Goal: Task Accomplishment & Management: Book appointment/travel/reservation

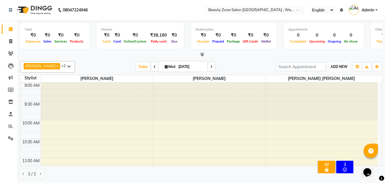
click at [342, 68] on span "ADD NEW" at bounding box center [338, 66] width 17 height 4
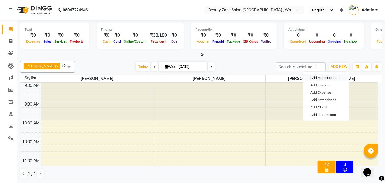
click at [330, 75] on button "Add Appointment" at bounding box center [325, 77] width 45 height 7
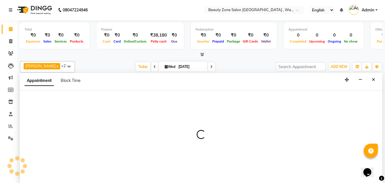
select select "tentative"
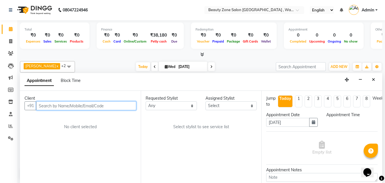
select select "600"
click at [113, 104] on input "text" at bounding box center [86, 105] width 100 height 9
type input "9272003957"
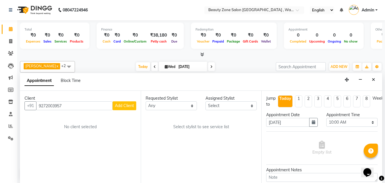
click at [124, 102] on button "Add Client" at bounding box center [125, 105] width 24 height 9
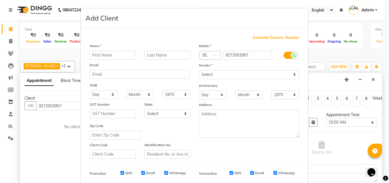
click at [130, 55] on input "text" at bounding box center [113, 55] width 46 height 9
type input "[PERSON_NAME]"
click at [220, 72] on select "Select [DEMOGRAPHIC_DATA] [DEMOGRAPHIC_DATA] Other Prefer Not To Say" at bounding box center [249, 74] width 101 height 9
select select "[DEMOGRAPHIC_DATA]"
click at [199, 70] on select "Select [DEMOGRAPHIC_DATA] [DEMOGRAPHIC_DATA] Other Prefer Not To Say" at bounding box center [249, 74] width 101 height 9
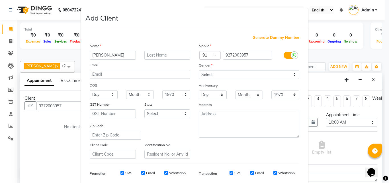
click at [121, 173] on input "SMS" at bounding box center [123, 173] width 4 height 4
checkbox input "false"
click at [141, 172] on input "Email" at bounding box center [143, 173] width 4 height 4
checkbox input "false"
click at [165, 173] on input "Whatsapp" at bounding box center [166, 173] width 4 height 4
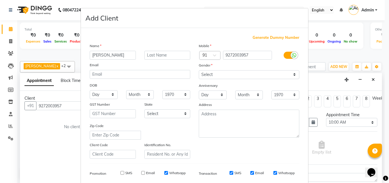
checkbox input "false"
click at [230, 173] on input "SMS" at bounding box center [232, 173] width 4 height 4
checkbox input "false"
click at [251, 170] on div "Email" at bounding box center [257, 172] width 14 height 5
click at [250, 173] on input "Email" at bounding box center [252, 173] width 4 height 4
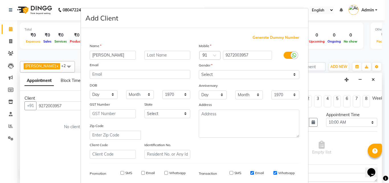
checkbox input "false"
click at [273, 173] on input "Whatsapp" at bounding box center [275, 173] width 4 height 4
checkbox input "false"
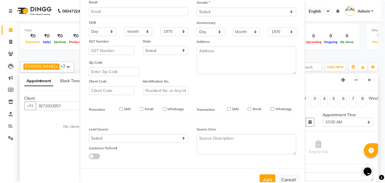
scroll to position [80, 0]
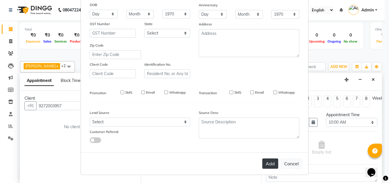
click at [272, 159] on button "Add" at bounding box center [270, 163] width 16 height 10
select select
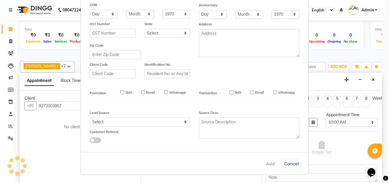
select select
checkbox input "false"
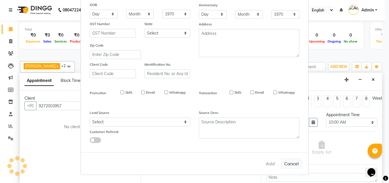
checkbox input "false"
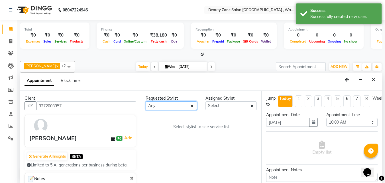
click at [160, 103] on select "Any [PERSON_NAME] [PERSON_NAME] [PERSON_NAME] [PERSON_NAME]" at bounding box center [171, 105] width 51 height 9
select select "26800"
click at [146, 101] on select "Any [PERSON_NAME] [PERSON_NAME] [PERSON_NAME] [PERSON_NAME]" at bounding box center [171, 105] width 51 height 9
select select "26800"
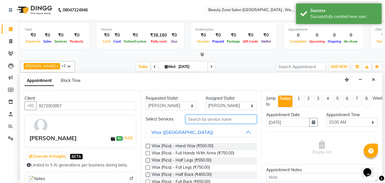
click at [238, 120] on input "text" at bounding box center [220, 119] width 71 height 9
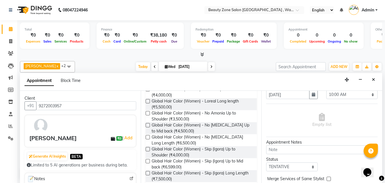
scroll to position [0, 0]
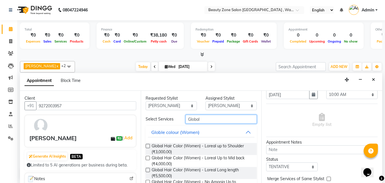
click at [217, 118] on input "Global" at bounding box center [220, 119] width 71 height 9
type input "G"
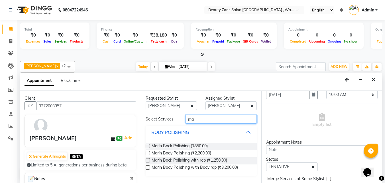
type input "m"
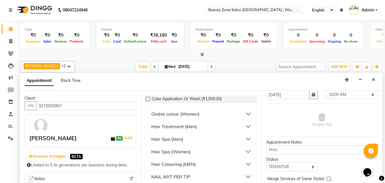
scroll to position [52, 0]
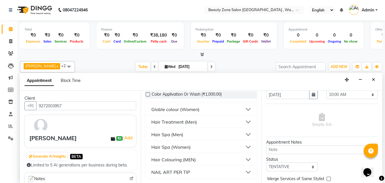
type input "lor"
click at [245, 157] on button "Hair Colouring (MEN)" at bounding box center [201, 159] width 107 height 10
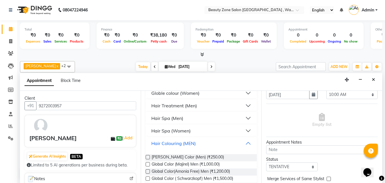
scroll to position [72, 0]
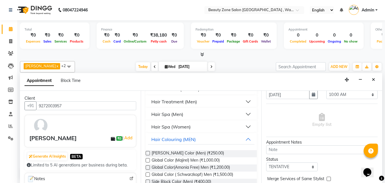
click at [148, 160] on label at bounding box center [148, 160] width 4 height 4
click at [148, 160] on input "checkbox" at bounding box center [148, 161] width 4 height 4
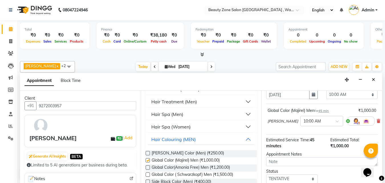
checkbox input "false"
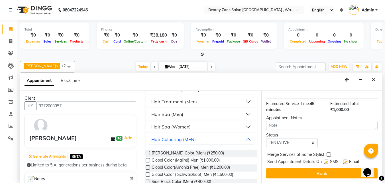
click at [327, 159] on label at bounding box center [326, 161] width 4 height 4
click at [327, 160] on input "checkbox" at bounding box center [326, 162] width 4 height 4
checkbox input "false"
click at [344, 159] on label at bounding box center [345, 161] width 4 height 4
click at [344, 160] on input "checkbox" at bounding box center [345, 162] width 4 height 4
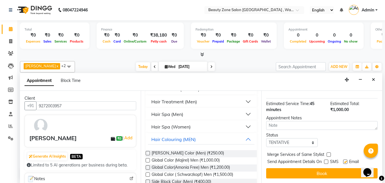
checkbox input "false"
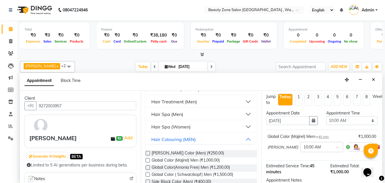
scroll to position [0, 0]
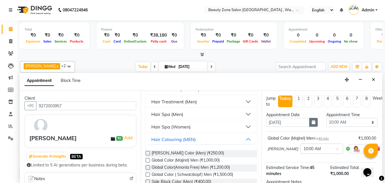
click at [309, 123] on button "button" at bounding box center [313, 122] width 9 height 9
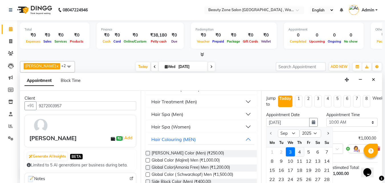
click at [300, 150] on div "4" at bounding box center [299, 151] width 9 height 9
type input "[DATE]"
select select "600"
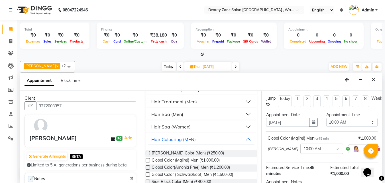
scroll to position [69, 0]
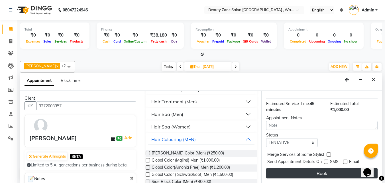
click at [319, 169] on button "Book" at bounding box center [321, 173] width 111 height 10
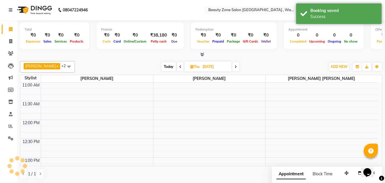
scroll to position [0, 0]
click at [13, 39] on span at bounding box center [11, 41] width 10 height 7
select select "4568"
select select "service"
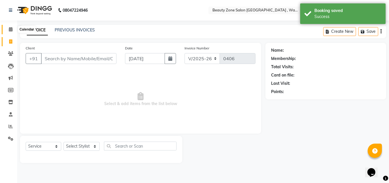
click at [11, 29] on icon at bounding box center [11, 29] width 4 height 4
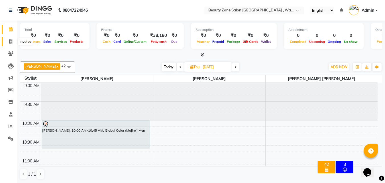
click at [8, 41] on span at bounding box center [11, 41] width 10 height 7
select select "4568"
select select "service"
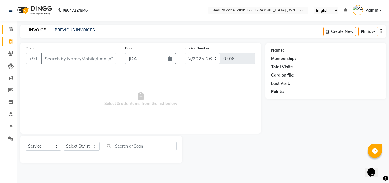
click at [11, 26] on link "Calendar" at bounding box center [9, 29] width 14 height 9
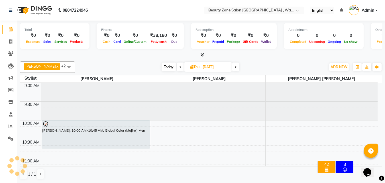
scroll to position [75, 0]
